Goal: Information Seeking & Learning: Learn about a topic

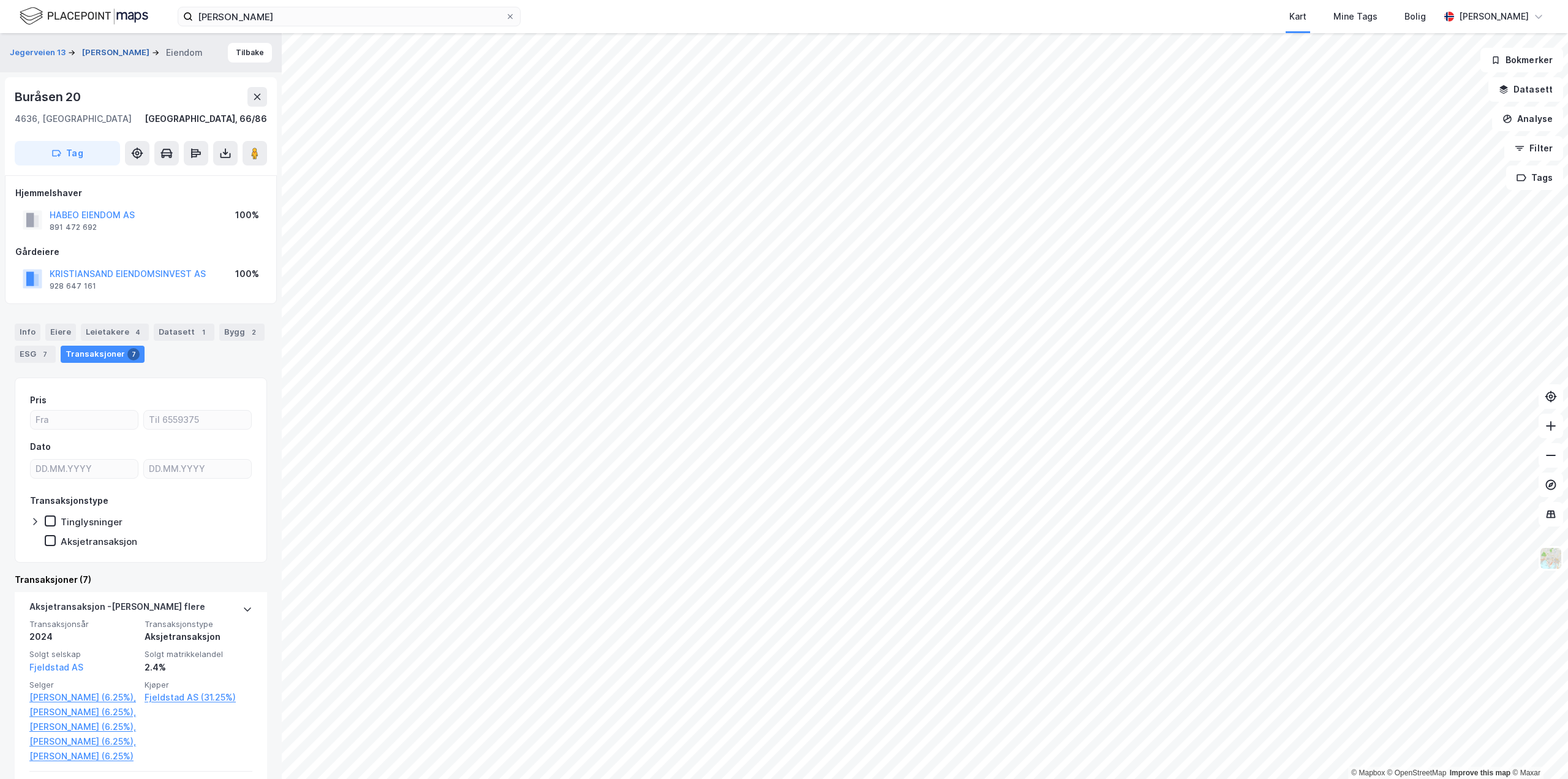
click at [140, 46] on button "[PERSON_NAME]" at bounding box center [116, 52] width 70 height 12
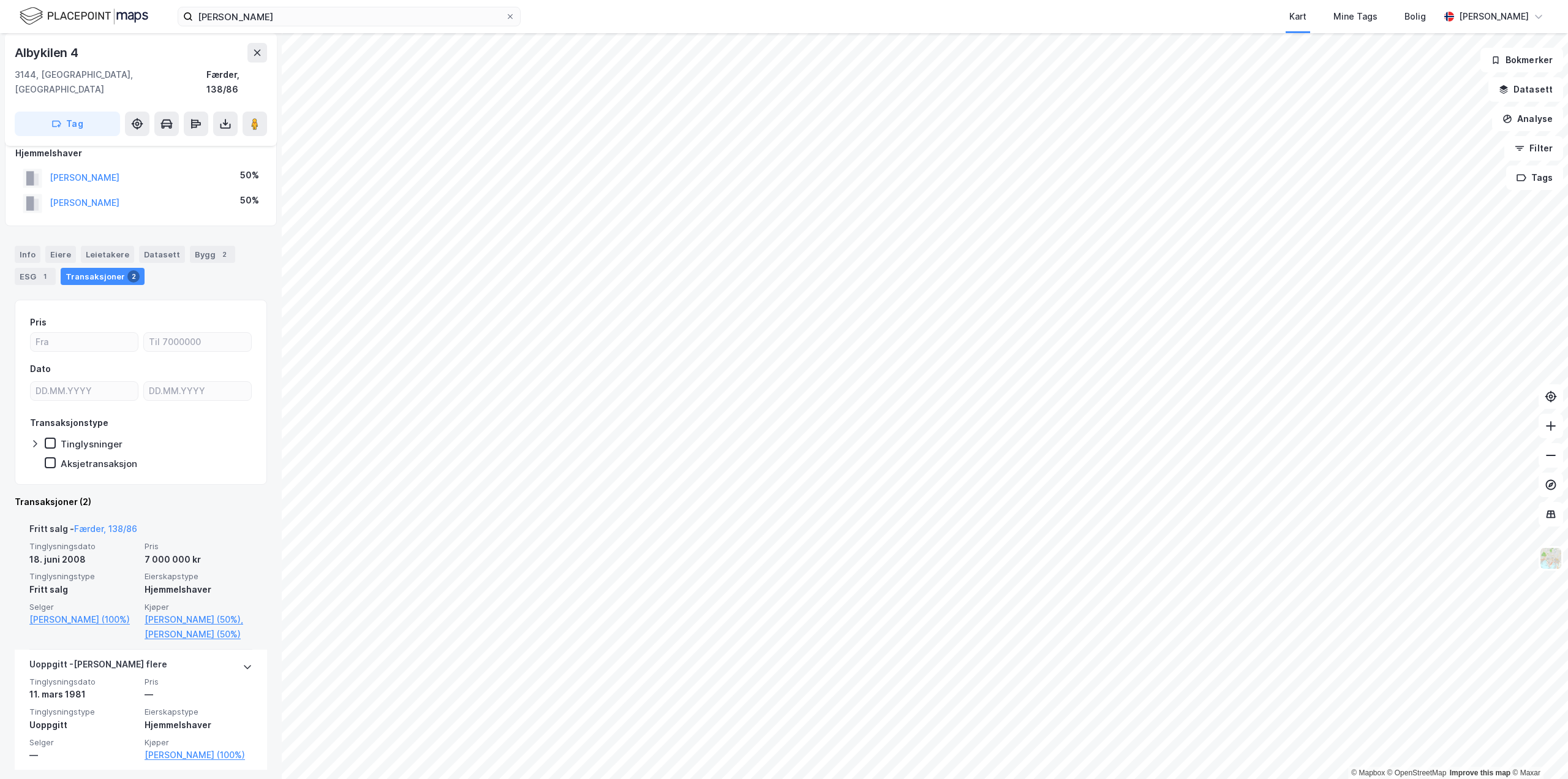
scroll to position [75, 0]
